Goal: Information Seeking & Learning: Find specific fact

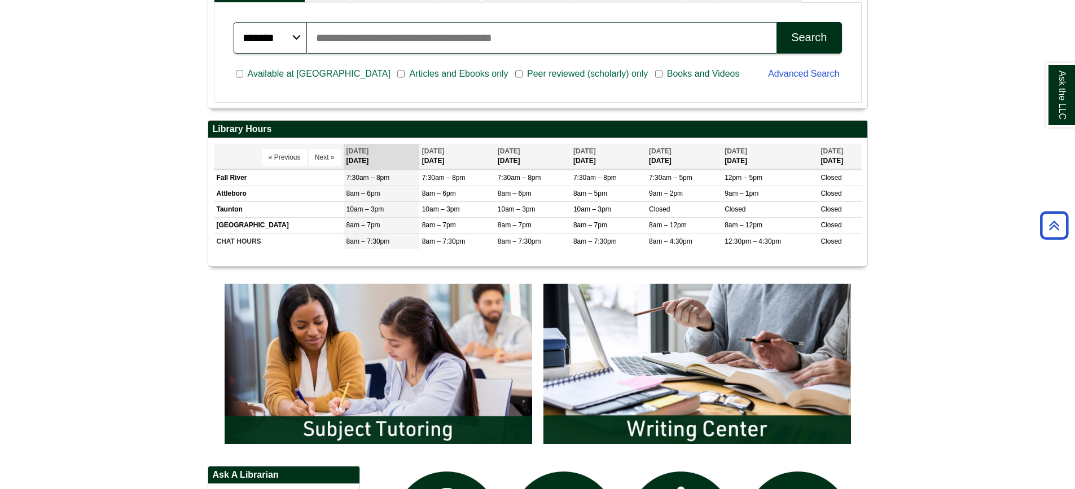
scroll to position [401, 0]
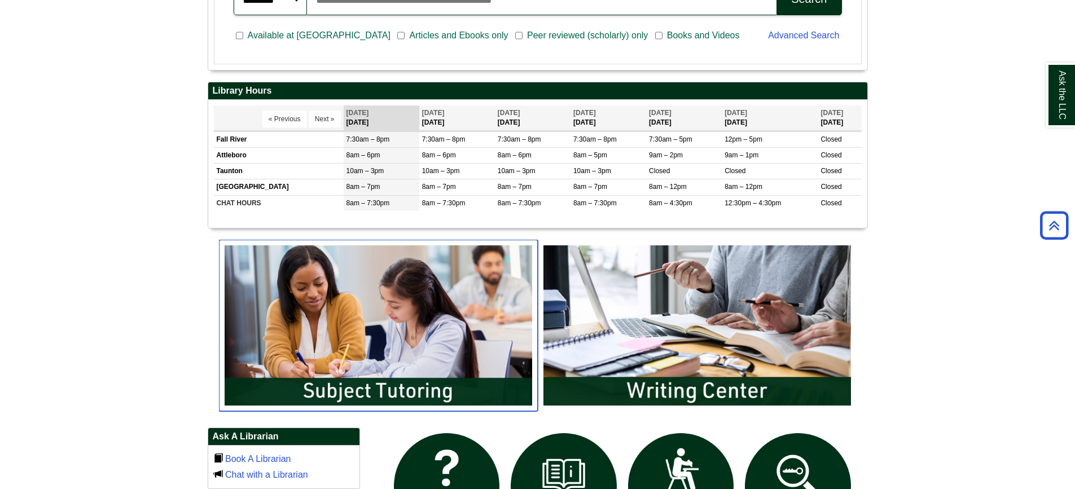
click at [458, 302] on img "slideshow" at bounding box center [378, 326] width 319 height 172
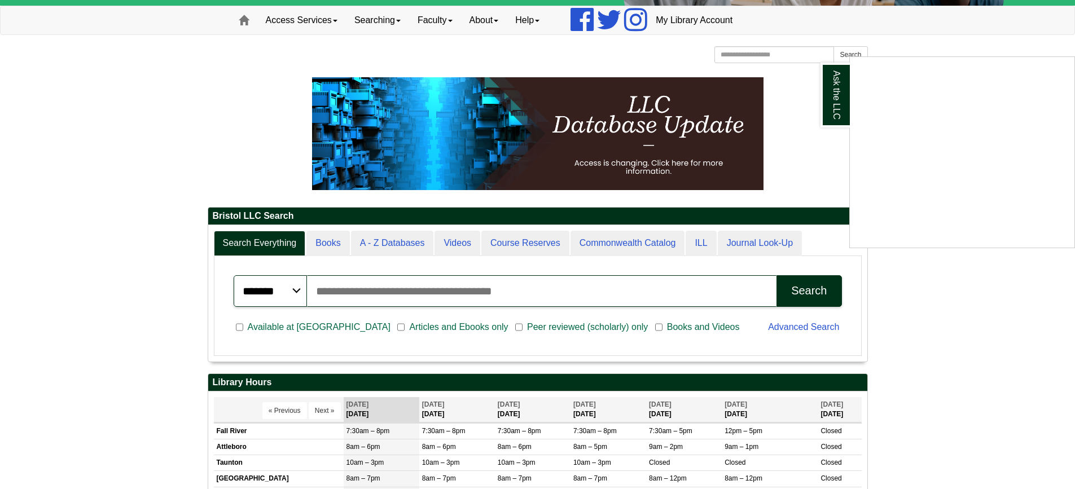
scroll to position [0, 0]
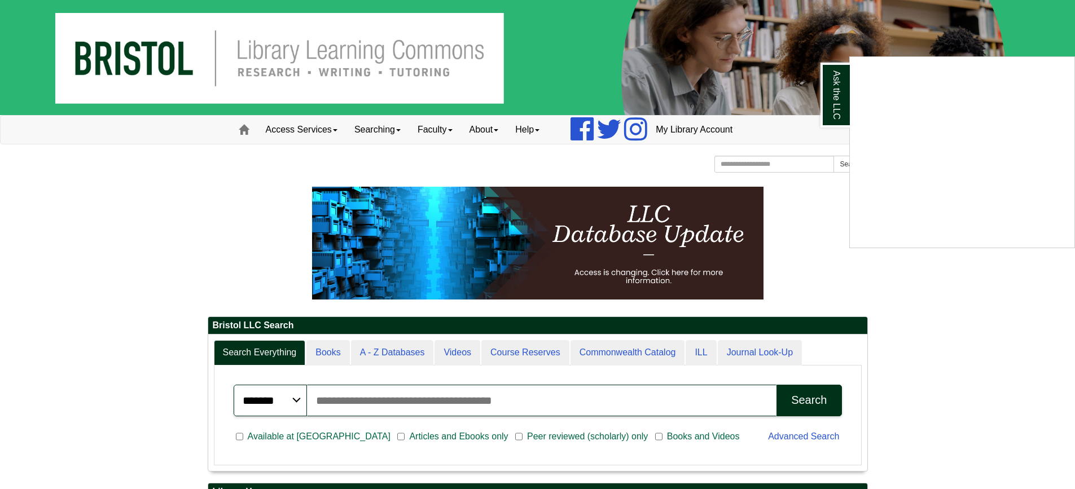
click at [363, 402] on div "Ask the LLC" at bounding box center [537, 244] width 1075 height 489
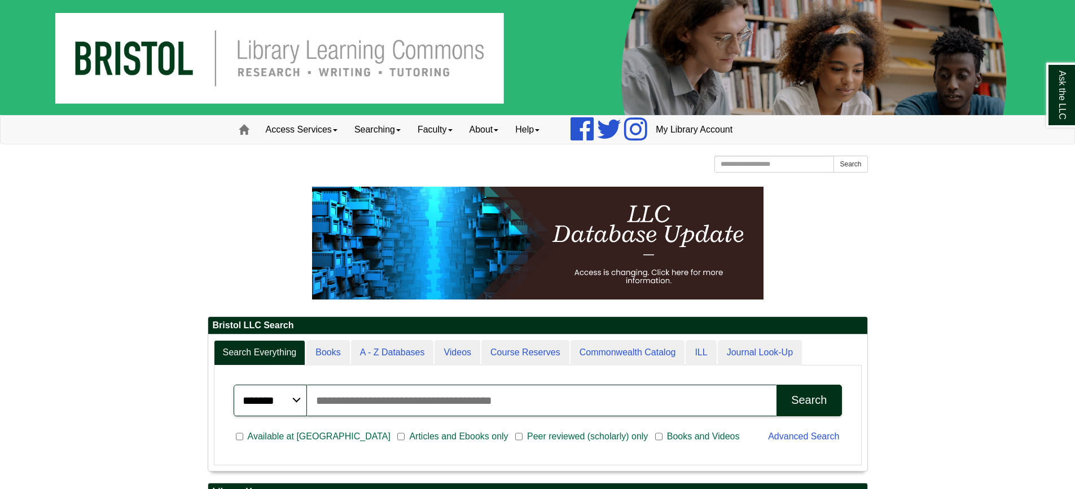
click at [362, 399] on input "Search articles, books, journals & more" at bounding box center [542, 401] width 470 height 32
paste input "**********"
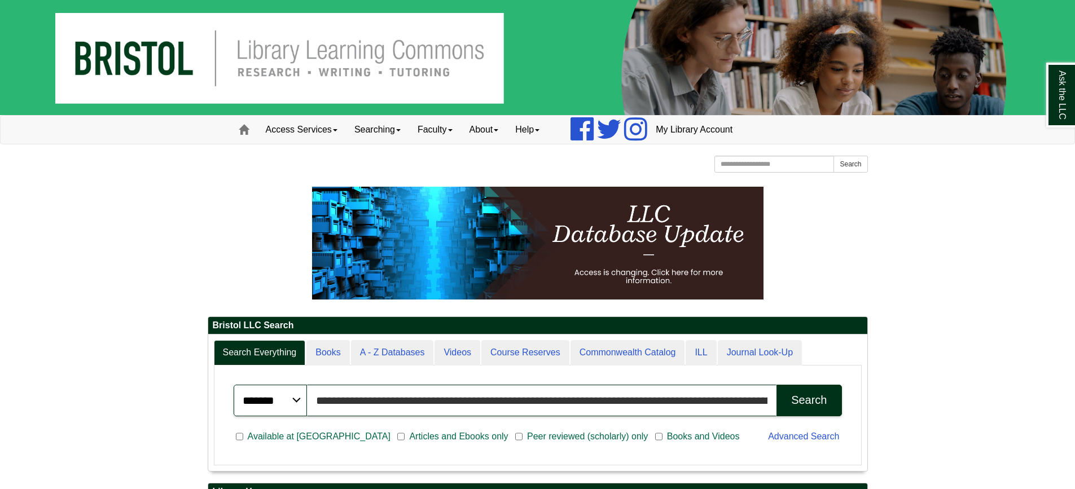
scroll to position [0, 130]
type input "**********"
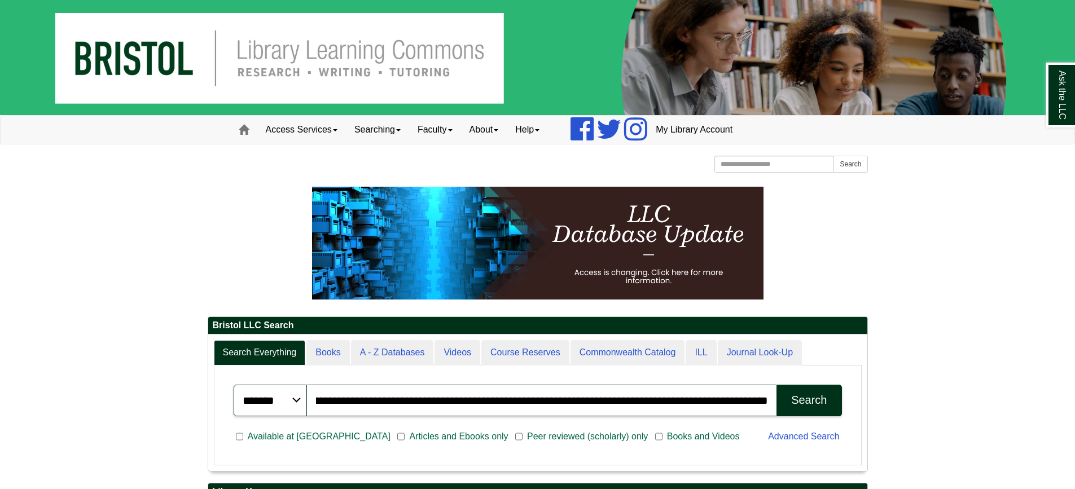
scroll to position [0, 0]
click at [802, 398] on div "Search" at bounding box center [809, 400] width 36 height 13
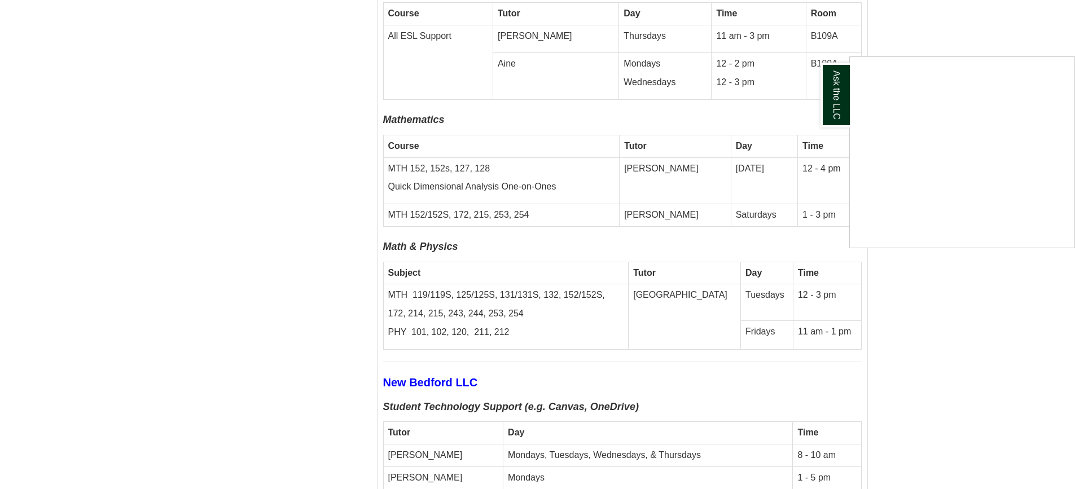
scroll to position [3552, 0]
